Goal: Task Accomplishment & Management: Complete application form

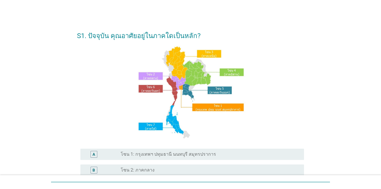
scroll to position [138, 0]
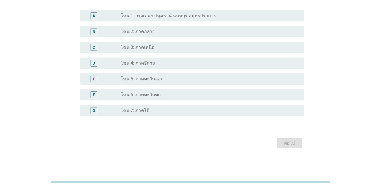
click at [167, 15] on label "โซน 1: กรุงเทพฯ ปทุมธานี นนทบุรี สมุทรปราการ" at bounding box center [168, 16] width 95 height 6
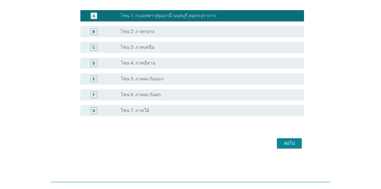
click at [277, 142] on div "ต่อไป" at bounding box center [289, 143] width 16 height 7
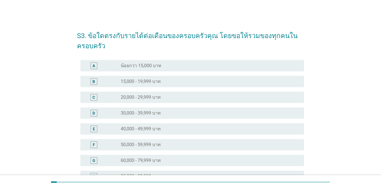
click at [176, 128] on div "radio_button_unchecked 40,000 - 49,999 บาท" at bounding box center [208, 129] width 174 height 6
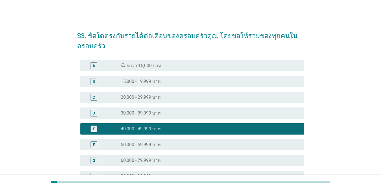
scroll to position [113, 0]
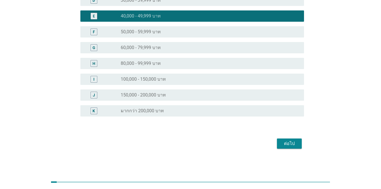
click at [277, 142] on div "ต่อไป" at bounding box center [289, 143] width 16 height 7
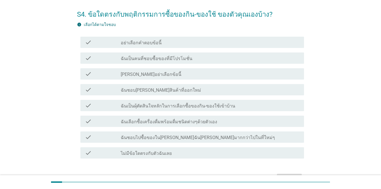
scroll to position [23, 0]
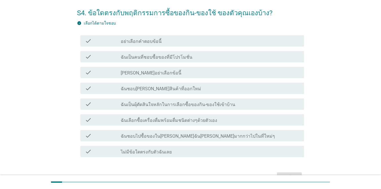
click at [188, 61] on div "check check_box_outline_blank ฉันเป็นคนที่ชอบซื้อของที่มีโปรโมชั่น" at bounding box center [191, 56] width 223 height 11
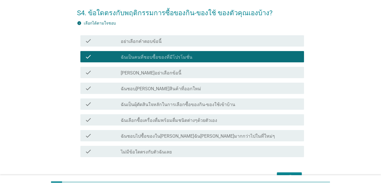
click at [190, 90] on div "check_box_outline_blank ฉันชอบ[PERSON_NAME]สินค้าที่ออกใหม่" at bounding box center [210, 88] width 179 height 7
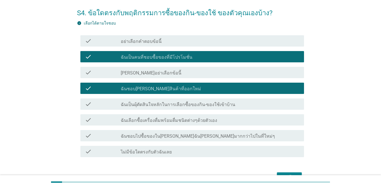
click at [190, 107] on div "check check_box_outline_blank ฉันเป็นผุ้ตัดสินใจหลักในการเลือกซื้อของกิน-ของใช้…" at bounding box center [191, 103] width 223 height 11
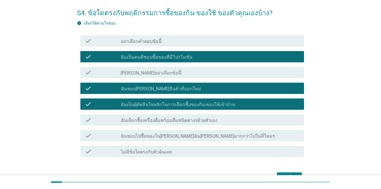
click at [190, 122] on label "ฉันเลือกซื้อเครื่องดื่มพร้อมดื่มชนิดต่างๆด้วยตัวเอง" at bounding box center [169, 120] width 96 height 6
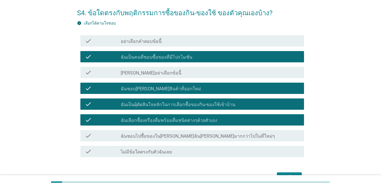
click at [277, 173] on button "ต่อไป" at bounding box center [289, 177] width 25 height 10
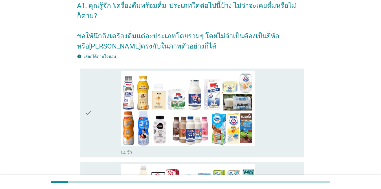
scroll to position [32, 0]
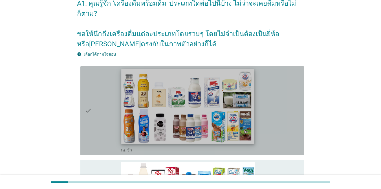
click at [212, 98] on img at bounding box center [187, 106] width 133 height 75
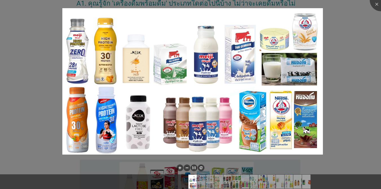
click at [277, 33] on div at bounding box center [190, 94] width 381 height 189
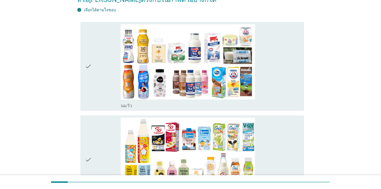
scroll to position [86, 0]
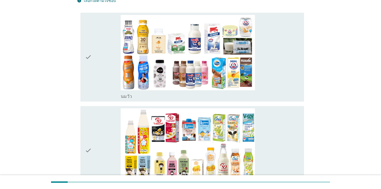
click at [92, 51] on icon "check" at bounding box center [88, 57] width 7 height 84
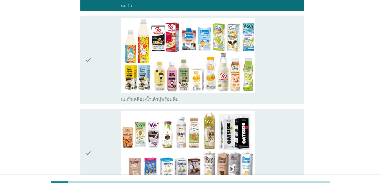
scroll to position [179, 0]
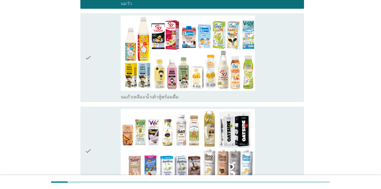
click at [89, 55] on icon "check" at bounding box center [88, 57] width 7 height 84
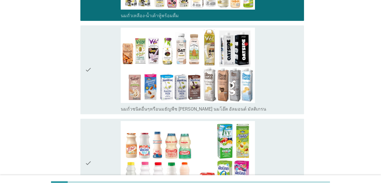
scroll to position [267, 0]
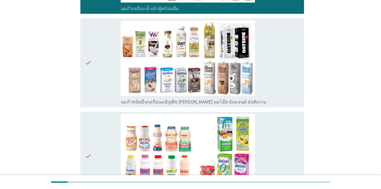
click at [84, 57] on div "check check_box_outline_blank นมถั่วชนิดอื่นๆหรือนมธัญพืช [PERSON_NAME] นมโอ๊ต …" at bounding box center [191, 62] width 223 height 89
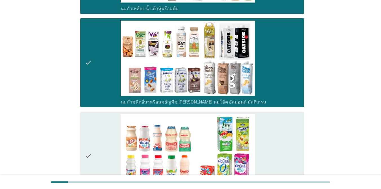
click at [91, 119] on icon "check" at bounding box center [88, 156] width 7 height 84
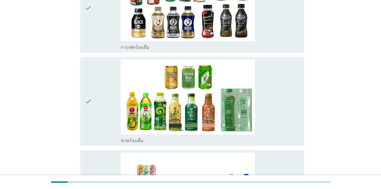
scroll to position [524, 0]
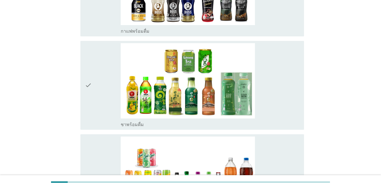
click at [87, 78] on icon "check" at bounding box center [88, 85] width 7 height 84
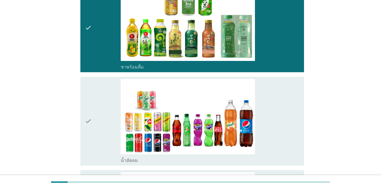
scroll to position [592, 0]
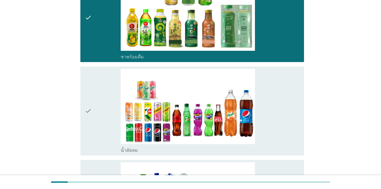
click at [87, 85] on icon "check" at bounding box center [88, 111] width 7 height 84
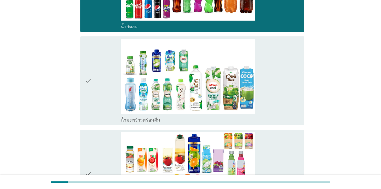
scroll to position [716, 0]
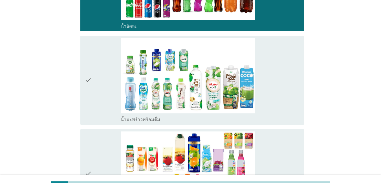
click at [92, 56] on div "check" at bounding box center [103, 80] width 36 height 84
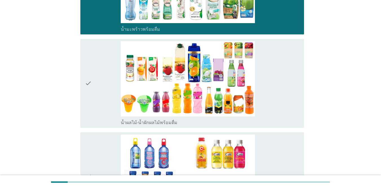
scroll to position [817, 0]
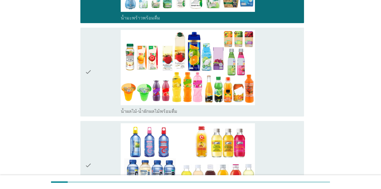
click at [90, 71] on icon "check" at bounding box center [88, 72] width 7 height 84
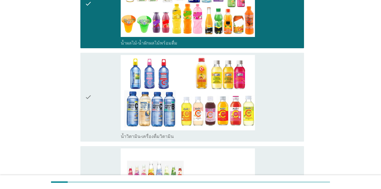
scroll to position [907, 0]
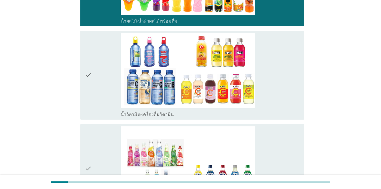
click at [93, 71] on div "check" at bounding box center [103, 75] width 36 height 84
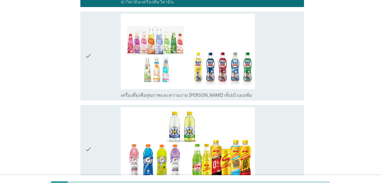
scroll to position [1020, 0]
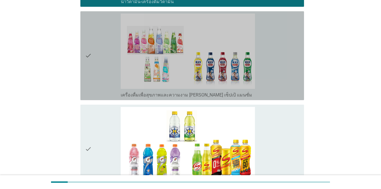
click at [94, 57] on div "check" at bounding box center [103, 56] width 36 height 84
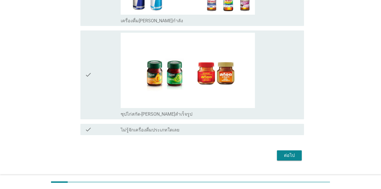
scroll to position [1282, 0]
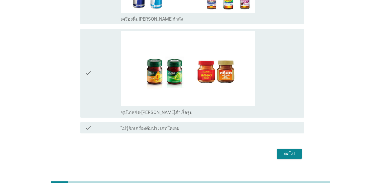
click at [101, 61] on div "check" at bounding box center [103, 73] width 36 height 84
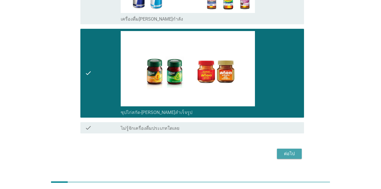
click at [277, 150] on div "ต่อไป" at bounding box center [289, 153] width 16 height 7
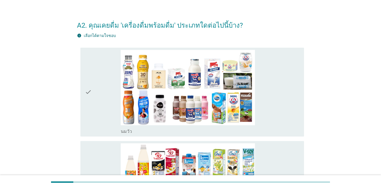
scroll to position [11, 0]
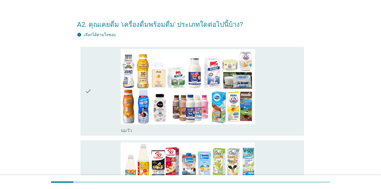
click at [90, 79] on icon "check" at bounding box center [88, 91] width 7 height 84
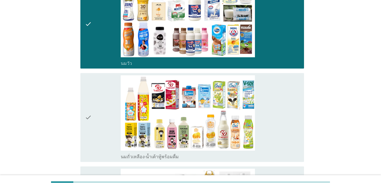
scroll to position [101, 0]
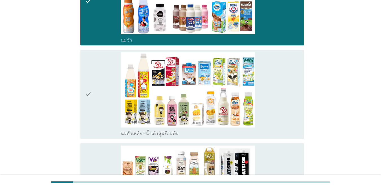
click at [94, 80] on div "check" at bounding box center [103, 94] width 36 height 84
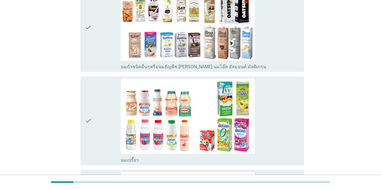
scroll to position [259, 0]
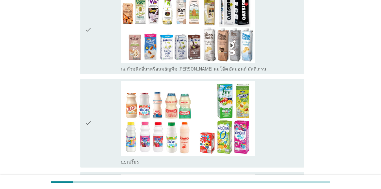
click at [90, 26] on icon "check" at bounding box center [88, 30] width 7 height 84
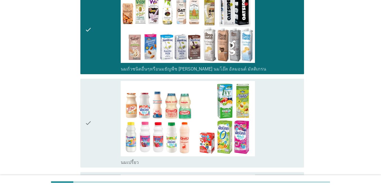
click at [85, 103] on icon "check" at bounding box center [88, 123] width 7 height 84
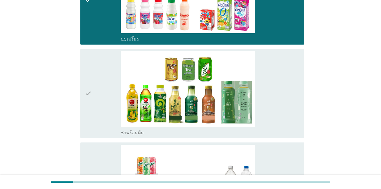
scroll to position [383, 0]
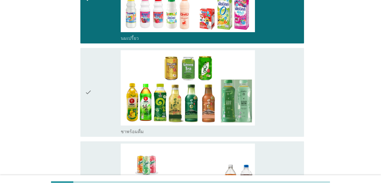
click at [89, 98] on icon "check" at bounding box center [88, 92] width 7 height 84
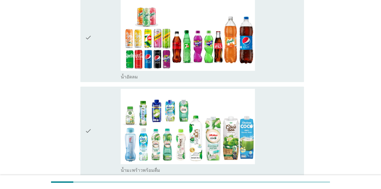
scroll to position [541, 0]
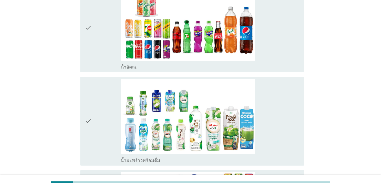
click at [100, 40] on div "check" at bounding box center [103, 28] width 36 height 84
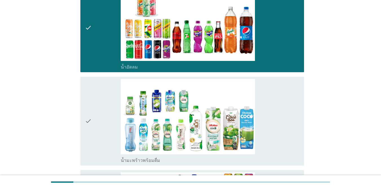
click at [101, 118] on div "check" at bounding box center [103, 121] width 36 height 84
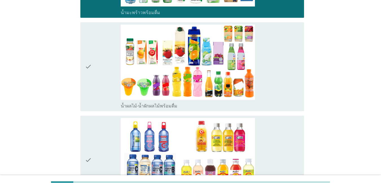
scroll to position [688, 0]
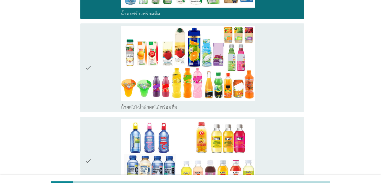
click at [92, 135] on div "check" at bounding box center [103, 161] width 36 height 84
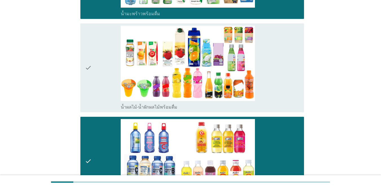
click at [95, 68] on div "check" at bounding box center [103, 68] width 36 height 84
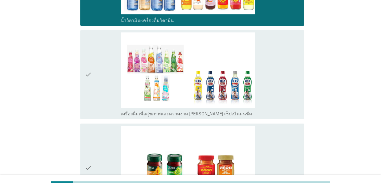
scroll to position [868, 0]
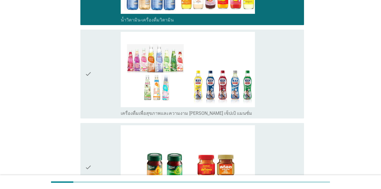
click at [96, 99] on div "check" at bounding box center [103, 74] width 36 height 84
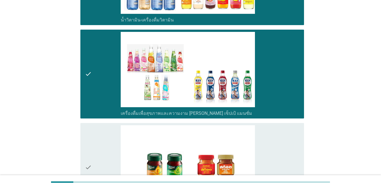
click at [94, 157] on div "check" at bounding box center [103, 167] width 36 height 84
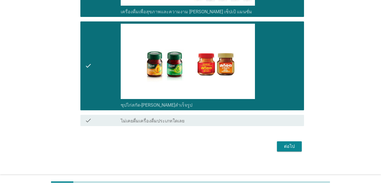
scroll to position [972, 0]
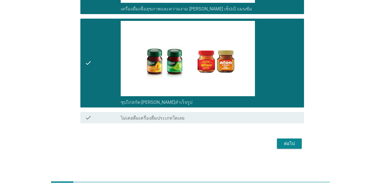
click at [277, 141] on div "ต่อไป" at bounding box center [289, 143] width 16 height 7
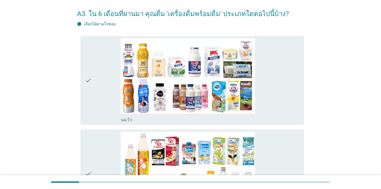
scroll to position [26, 0]
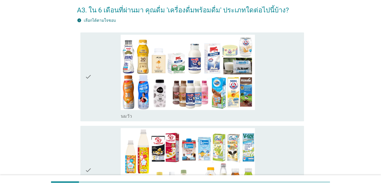
click at [86, 102] on icon "check" at bounding box center [88, 77] width 7 height 84
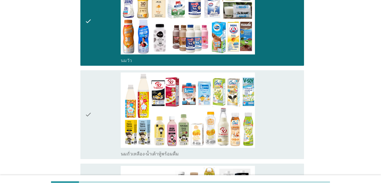
scroll to position [82, 0]
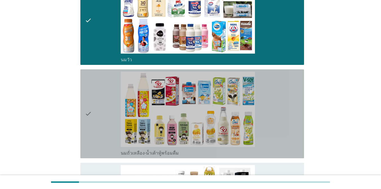
click at [88, 102] on icon "check" at bounding box center [88, 114] width 7 height 84
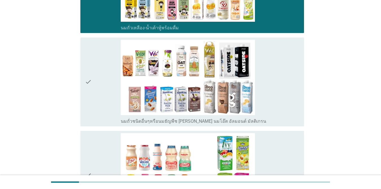
scroll to position [229, 0]
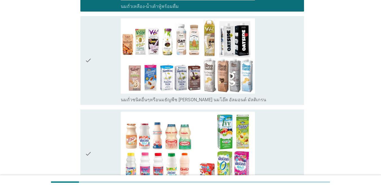
click at [108, 44] on div "check" at bounding box center [103, 60] width 36 height 84
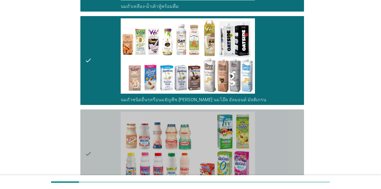
click at [99, 129] on div "check" at bounding box center [103, 154] width 36 height 84
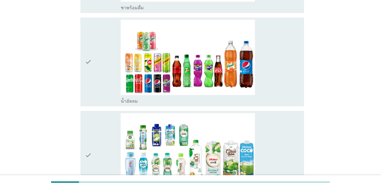
scroll to position [510, 0]
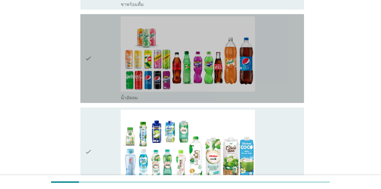
click at [91, 50] on icon "check" at bounding box center [88, 58] width 7 height 84
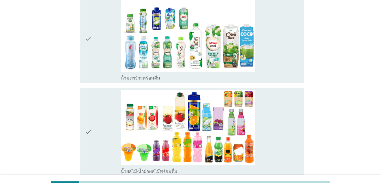
scroll to position [634, 0]
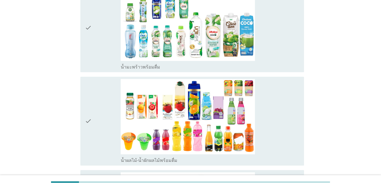
click at [105, 119] on div "check" at bounding box center [103, 121] width 36 height 84
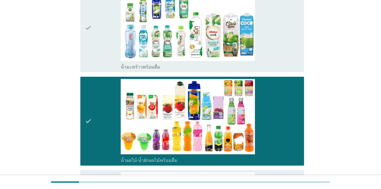
click at [109, 58] on div "check" at bounding box center [103, 28] width 36 height 84
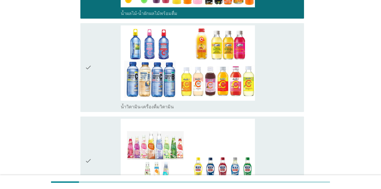
scroll to position [792, 0]
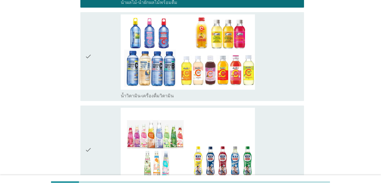
click at [103, 131] on div "check" at bounding box center [103, 150] width 36 height 84
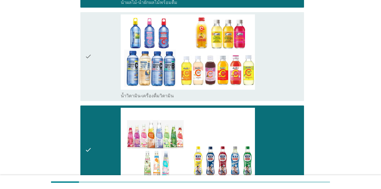
click at [102, 65] on div "check" at bounding box center [103, 56] width 36 height 84
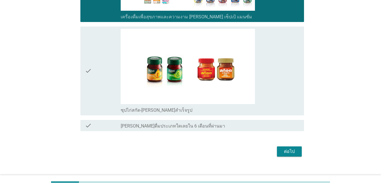
scroll to position [972, 0]
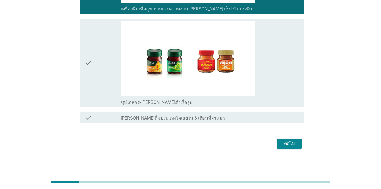
click at [107, 65] on div "check" at bounding box center [103, 63] width 36 height 84
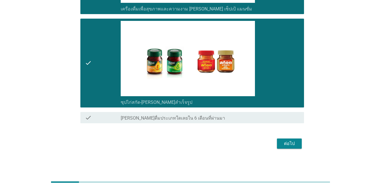
click at [277, 141] on div "ต่อไป" at bounding box center [289, 143] width 16 height 7
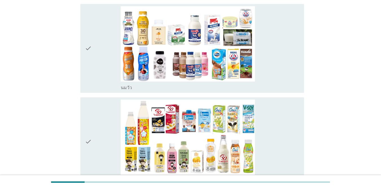
scroll to position [56, 0]
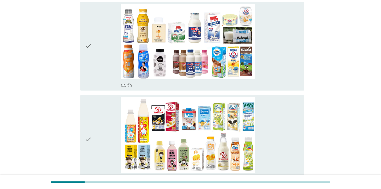
click at [112, 52] on div "check" at bounding box center [103, 46] width 36 height 84
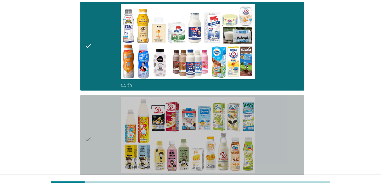
click at [119, 134] on div "check" at bounding box center [103, 139] width 36 height 84
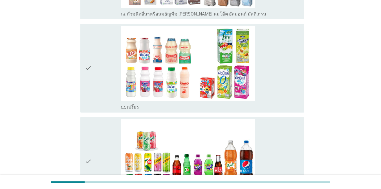
scroll to position [327, 0]
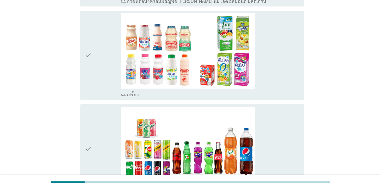
click at [112, 133] on div "check" at bounding box center [103, 149] width 36 height 84
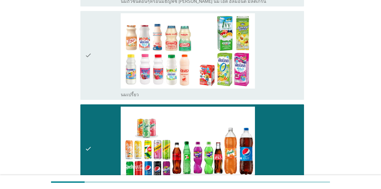
click at [95, 51] on div "check" at bounding box center [103, 55] width 36 height 84
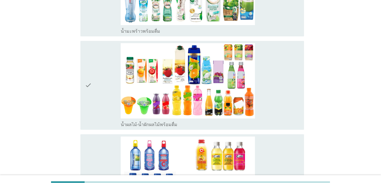
scroll to position [586, 0]
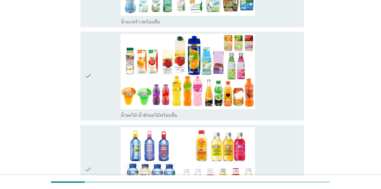
click at [106, 76] on div "check" at bounding box center [103, 76] width 36 height 84
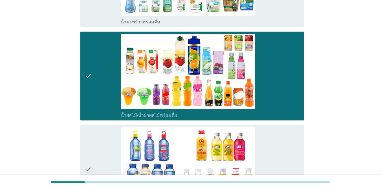
click at [107, 145] on div "check" at bounding box center [103, 169] width 36 height 84
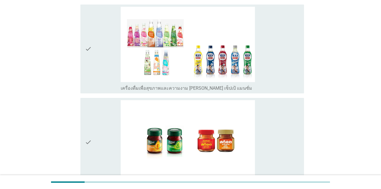
scroll to position [800, 0]
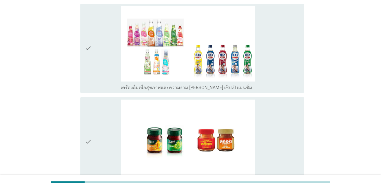
click at [97, 123] on div "check" at bounding box center [103, 141] width 36 height 84
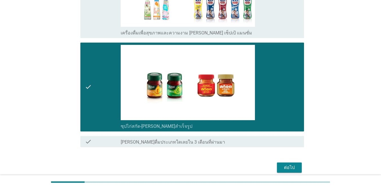
scroll to position [879, 0]
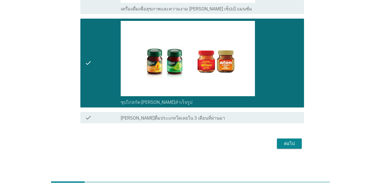
click at [277, 144] on div "ต่อไป" at bounding box center [289, 143] width 16 height 7
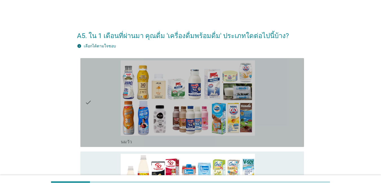
click at [263, 117] on div "check_box_outline_blank [PERSON_NAME]" at bounding box center [210, 102] width 179 height 84
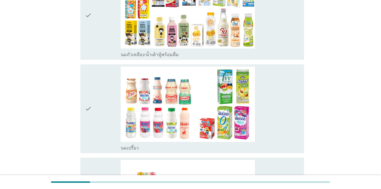
scroll to position [185, 0]
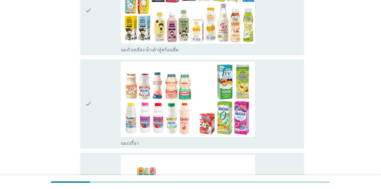
click at [277, 34] on div "check_box_outline_blank นมถั่วเหลือง-น้ำเต้าหู้พร้อมดื่ม" at bounding box center [210, 10] width 179 height 84
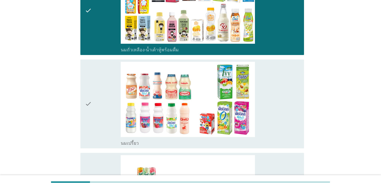
click at [277, 91] on div "check_box นมเปรี้ยว" at bounding box center [210, 104] width 179 height 84
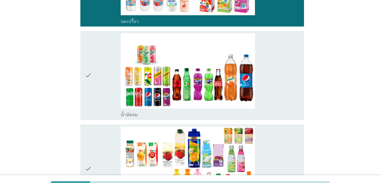
scroll to position [333, 0]
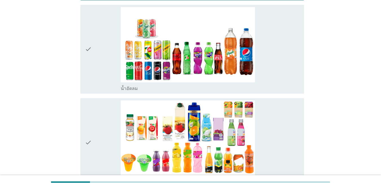
click at [268, 70] on div "check_box น้ำอัดลม" at bounding box center [210, 49] width 179 height 84
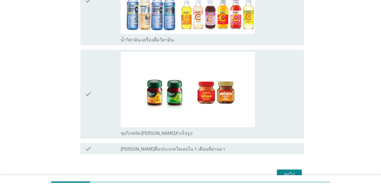
scroll to position [572, 0]
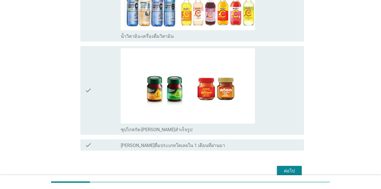
click at [277, 125] on div "check_box ซุปไก่สกัด-[PERSON_NAME]สำเร็จรูป" at bounding box center [210, 90] width 179 height 84
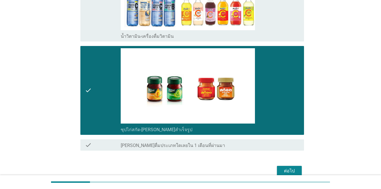
click at [277, 170] on div "ต่อไป" at bounding box center [289, 170] width 16 height 7
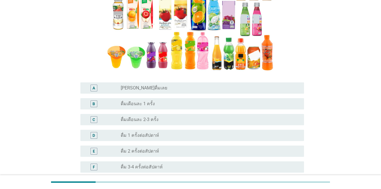
scroll to position [113, 0]
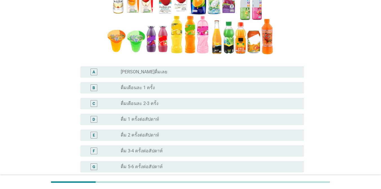
click at [176, 103] on div "radio_button_unchecked ดื่มเดือนละ 2-3 ครั้ง" at bounding box center [208, 104] width 174 height 6
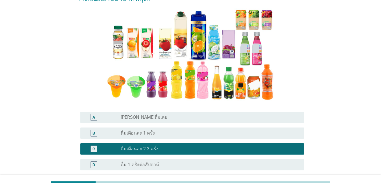
scroll to position [54, 0]
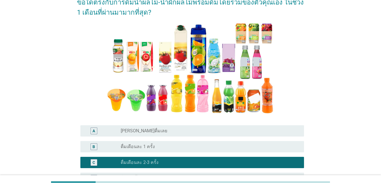
click at [238, 148] on div "radio_button_unchecked ดื่มเดือนละ 1 ครั้ง" at bounding box center [208, 147] width 174 height 6
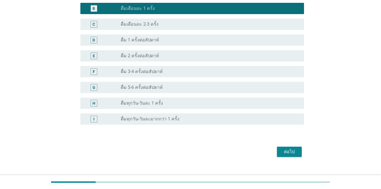
scroll to position [200, 0]
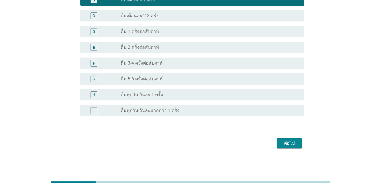
click at [277, 143] on div "ต่อไป" at bounding box center [289, 143] width 16 height 7
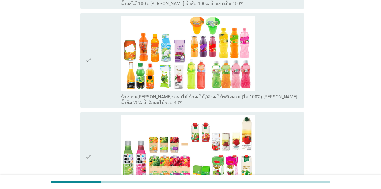
scroll to position [203, 0]
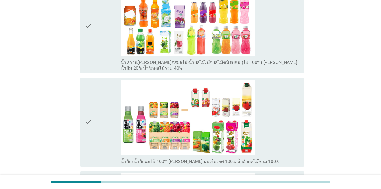
click at [101, 40] on div "check" at bounding box center [103, 26] width 36 height 90
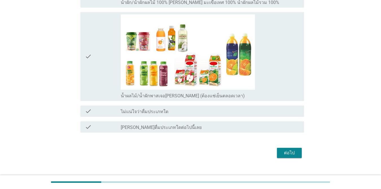
scroll to position [363, 0]
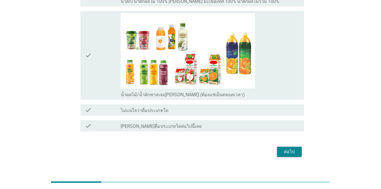
click at [93, 54] on div "check" at bounding box center [103, 55] width 36 height 84
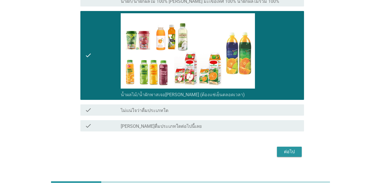
drag, startPoint x: 290, startPoint y: 151, endPoint x: 279, endPoint y: 155, distance: 11.5
click at [277, 155] on button "ต่อไป" at bounding box center [289, 152] width 25 height 10
